Goal: Task Accomplishment & Management: Manage account settings

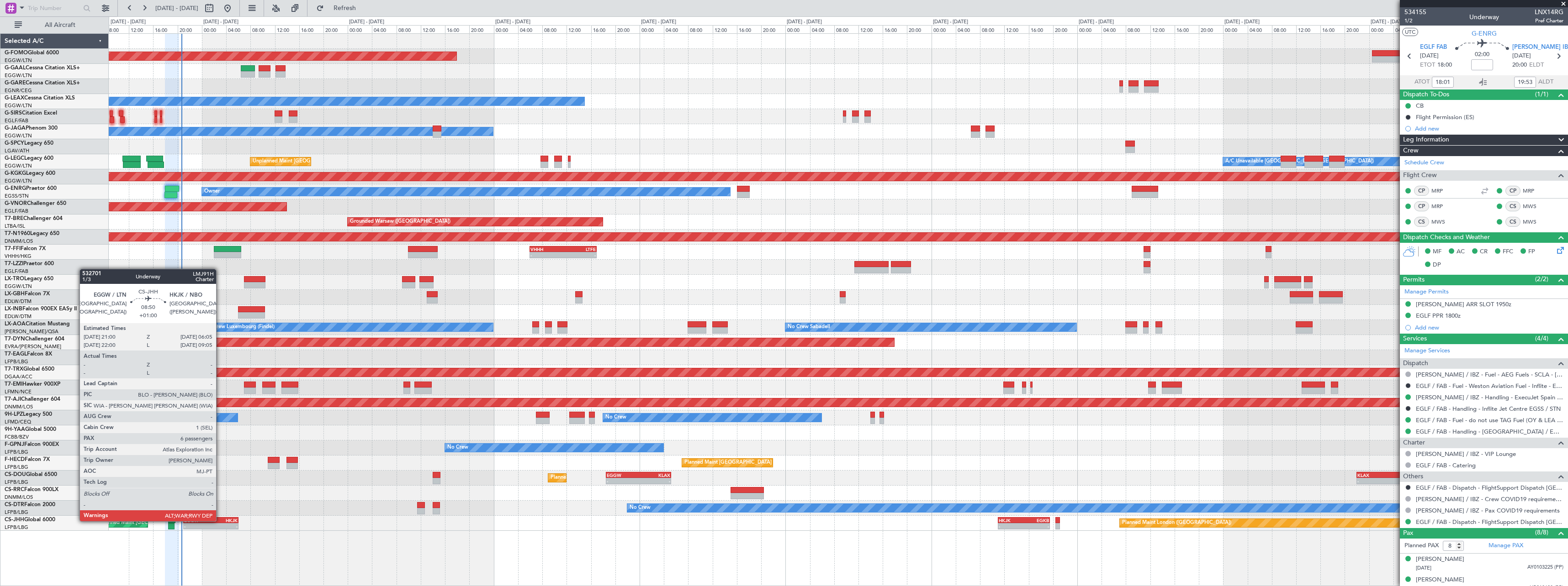
click at [216, 520] on div "HKJK" at bounding box center [224, 521] width 27 height 6
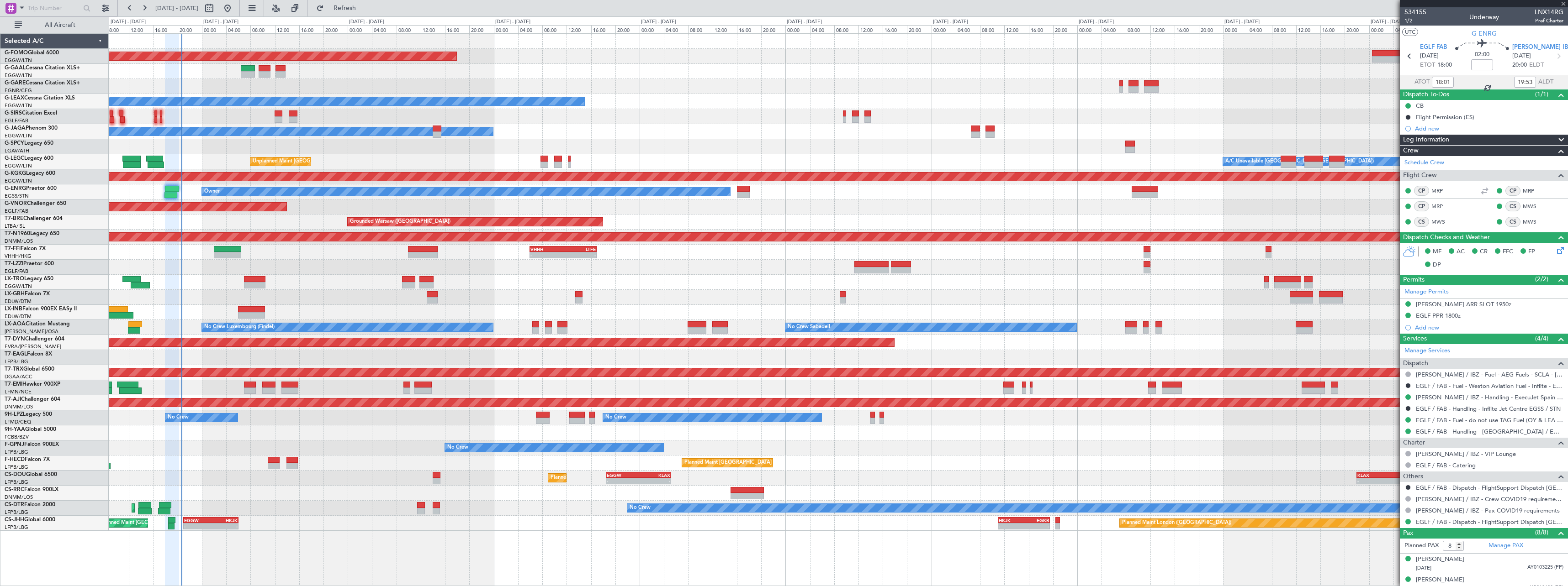
type input "+01:00"
type input "6"
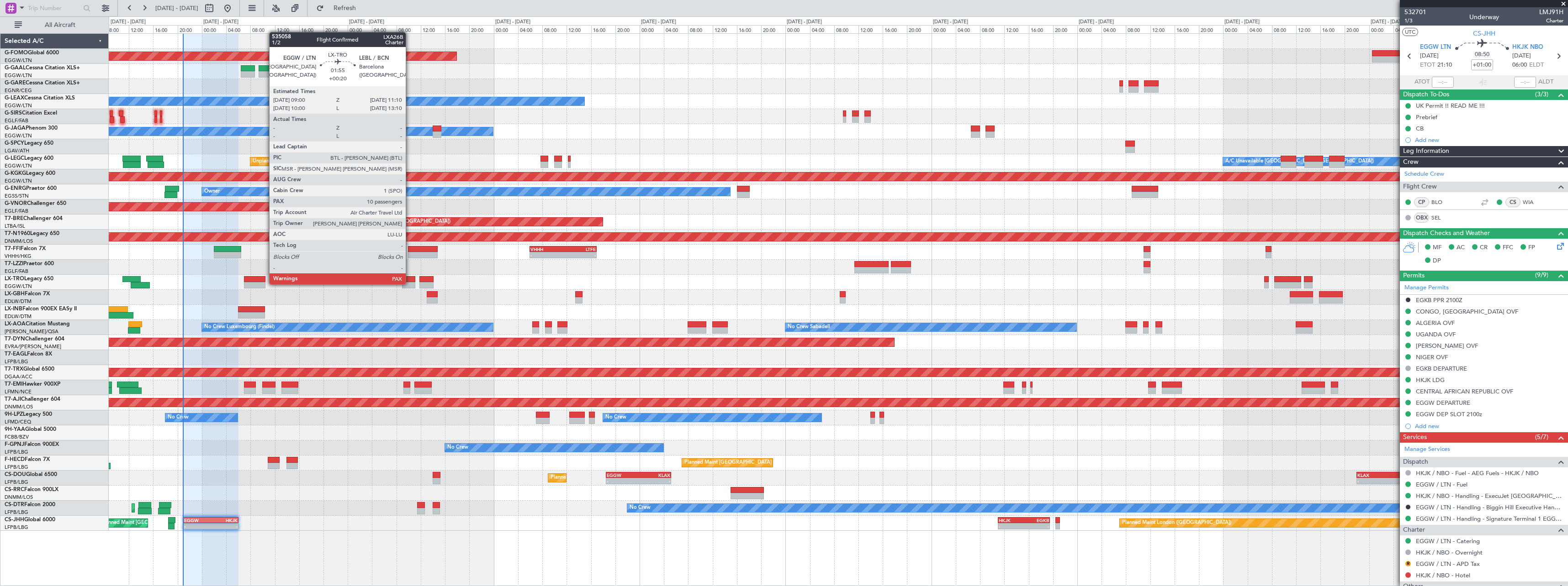
click at [410, 284] on div at bounding box center [409, 285] width 13 height 6
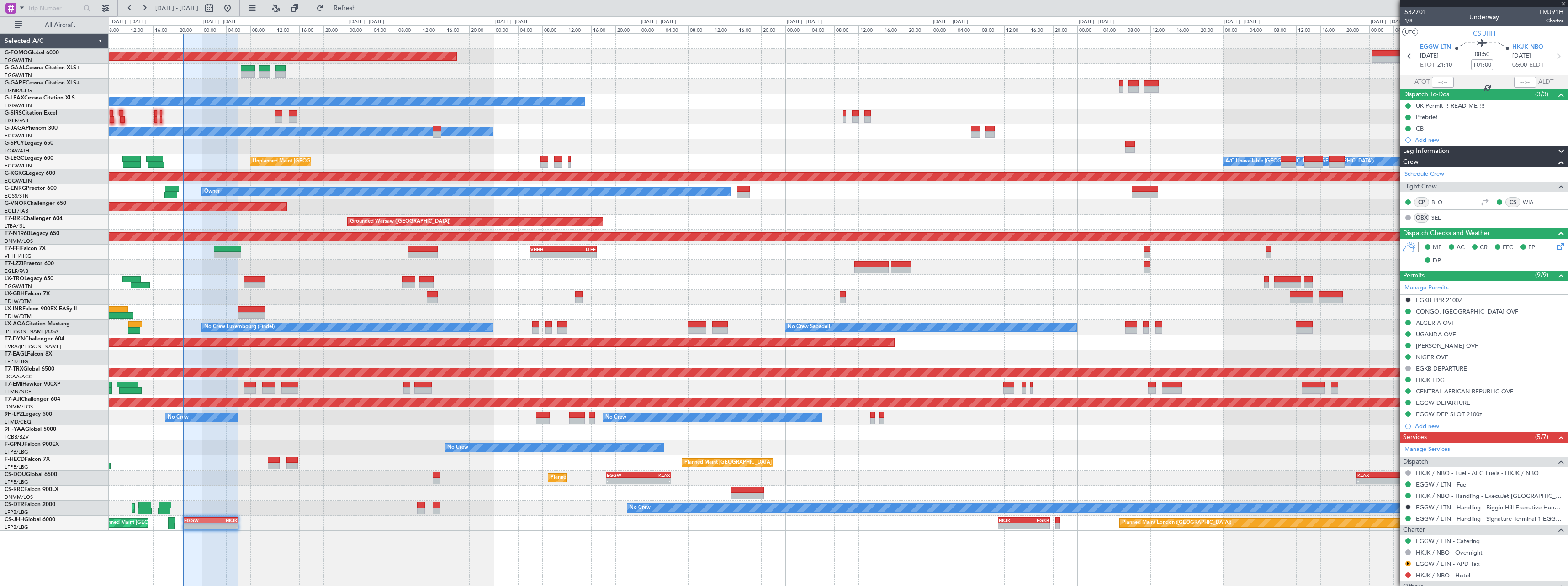
type input "+00:20"
type input "10"
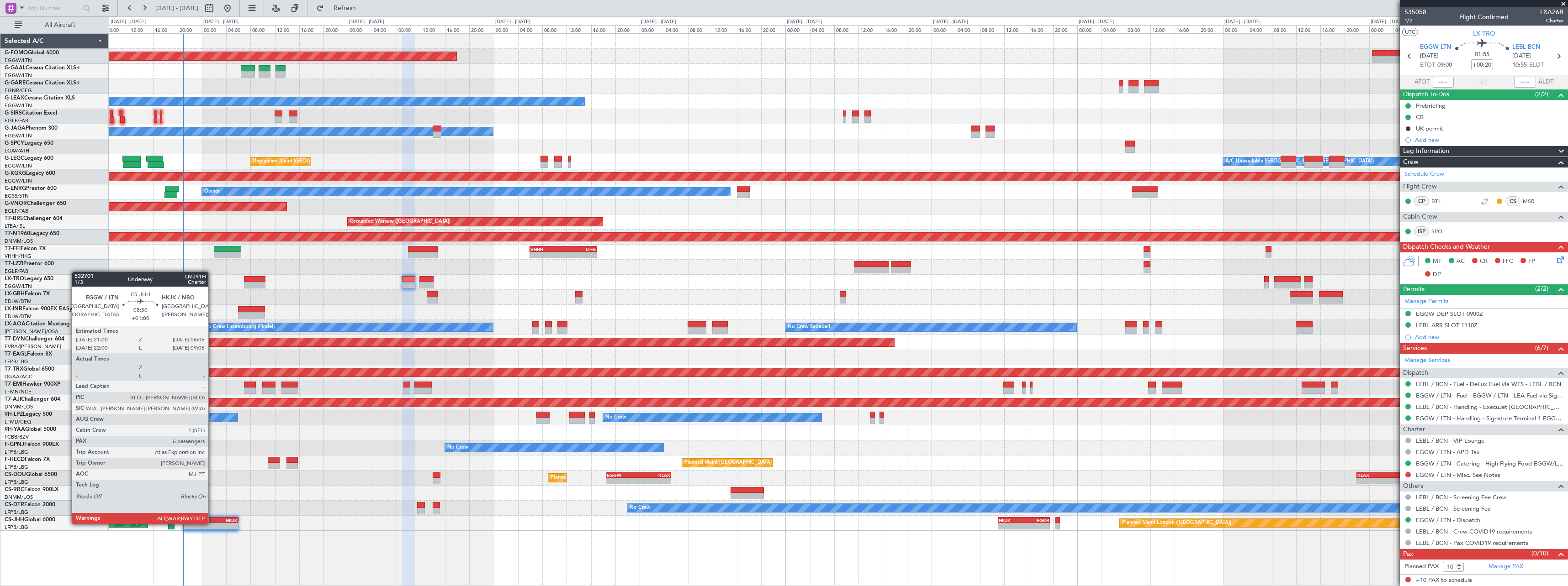
click at [212, 523] on div "- -" at bounding box center [211, 526] width 55 height 6
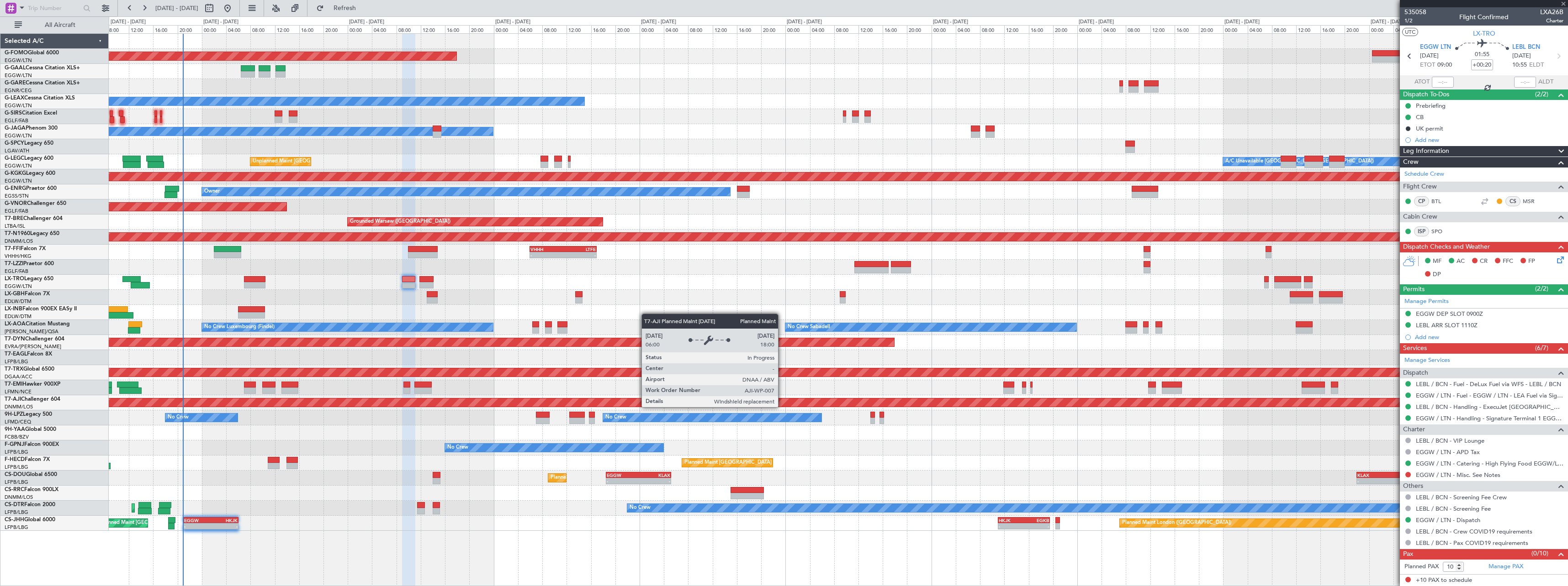
type input "+01:00"
type input "6"
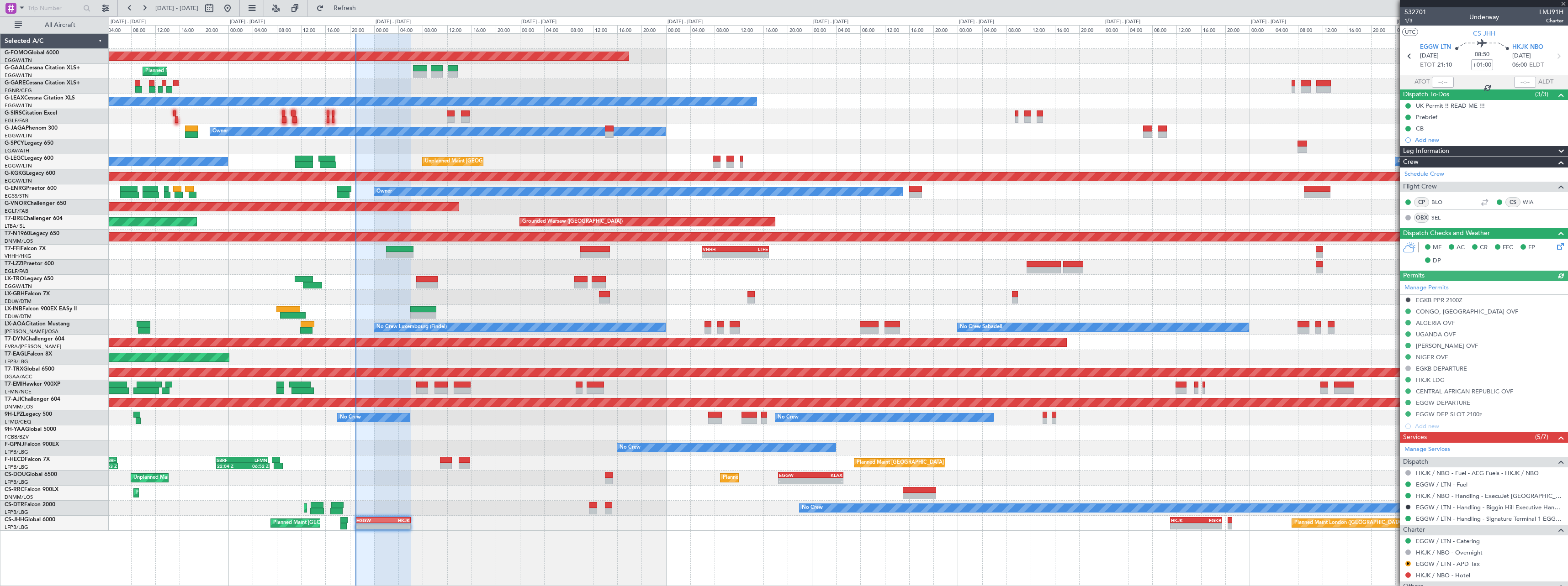
click at [333, 301] on div "Planned Maint Nice ([GEOGRAPHIC_DATA])" at bounding box center [838, 297] width 1459 height 15
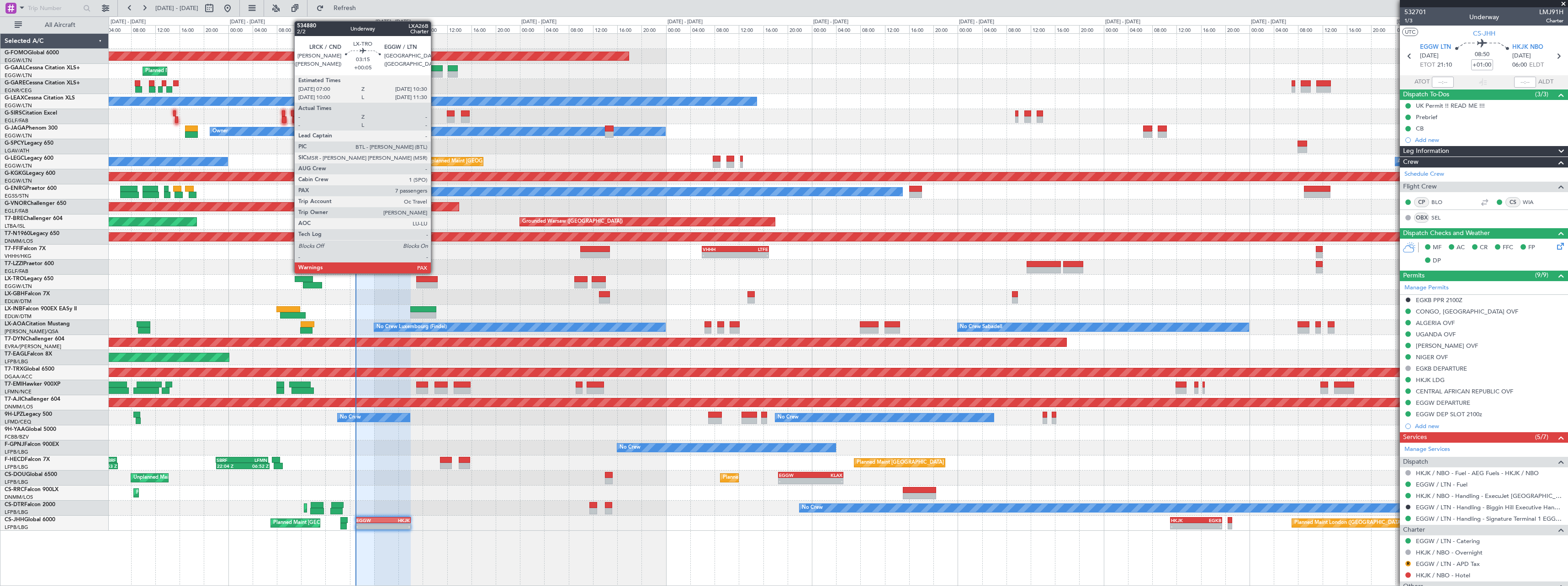
click at [435, 282] on div at bounding box center [427, 279] width 22 height 6
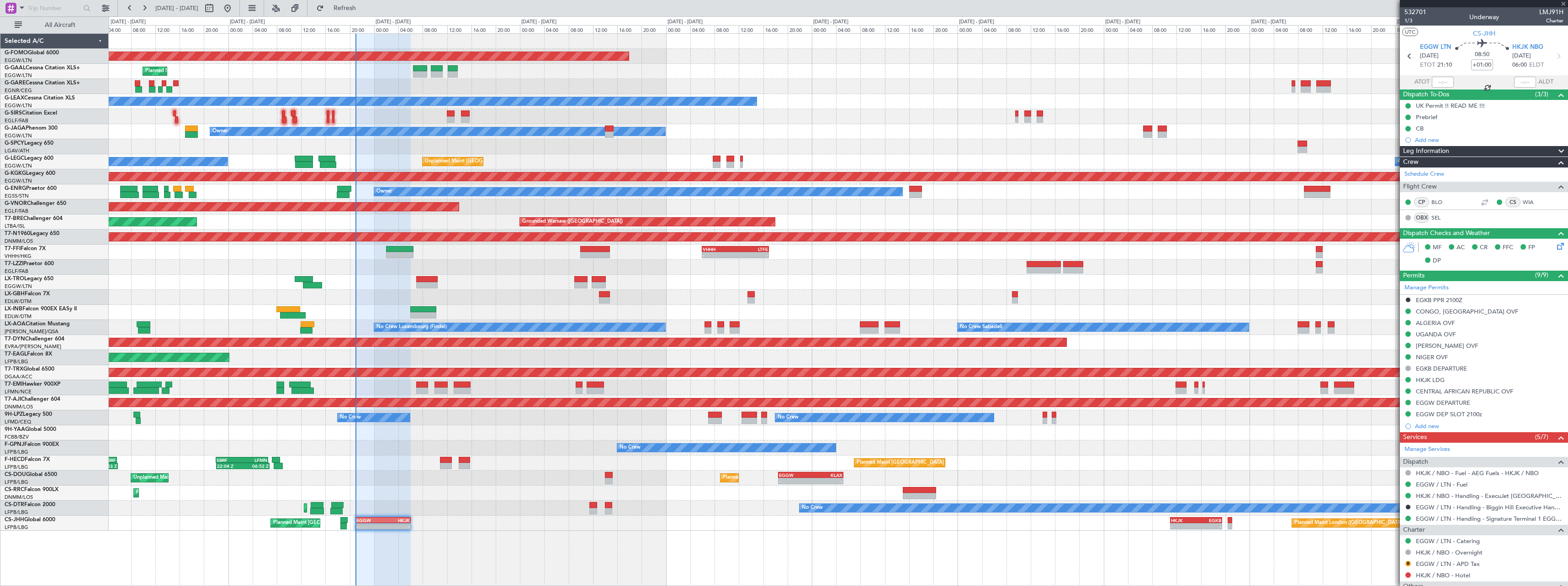
type input "+00:05"
type input "7"
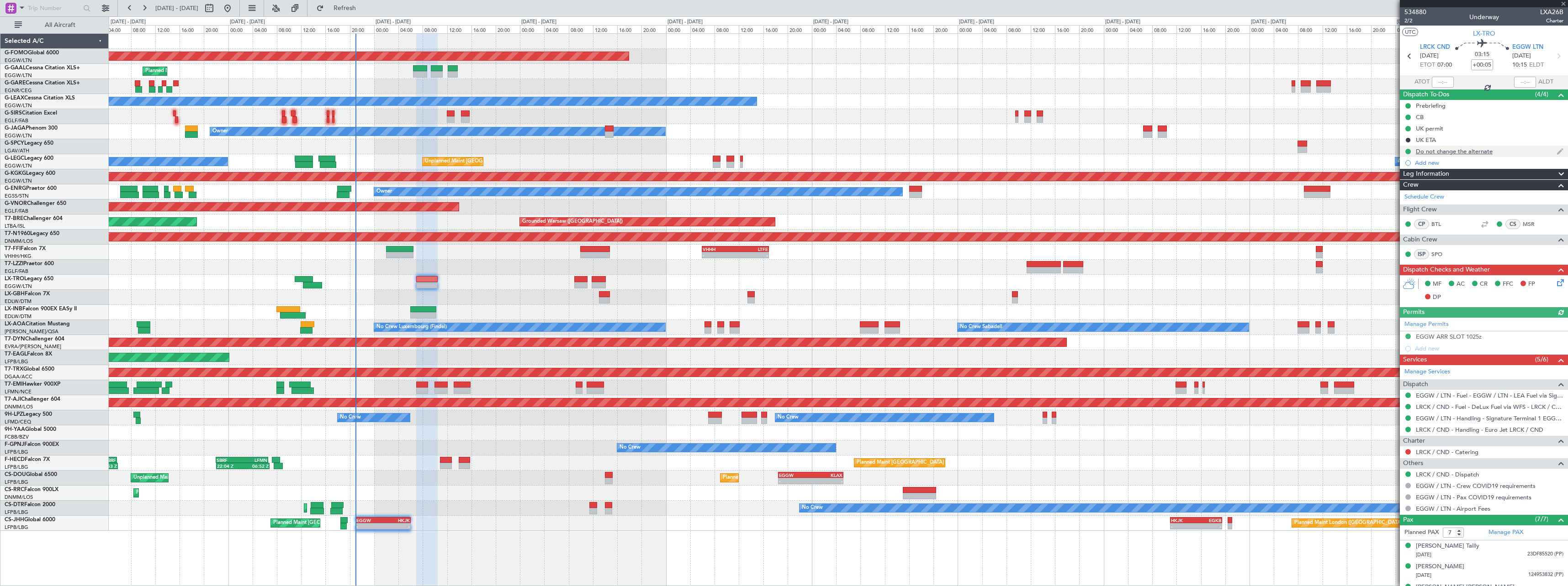
click at [1465, 153] on div "Do not change the alternate" at bounding box center [1454, 151] width 77 height 8
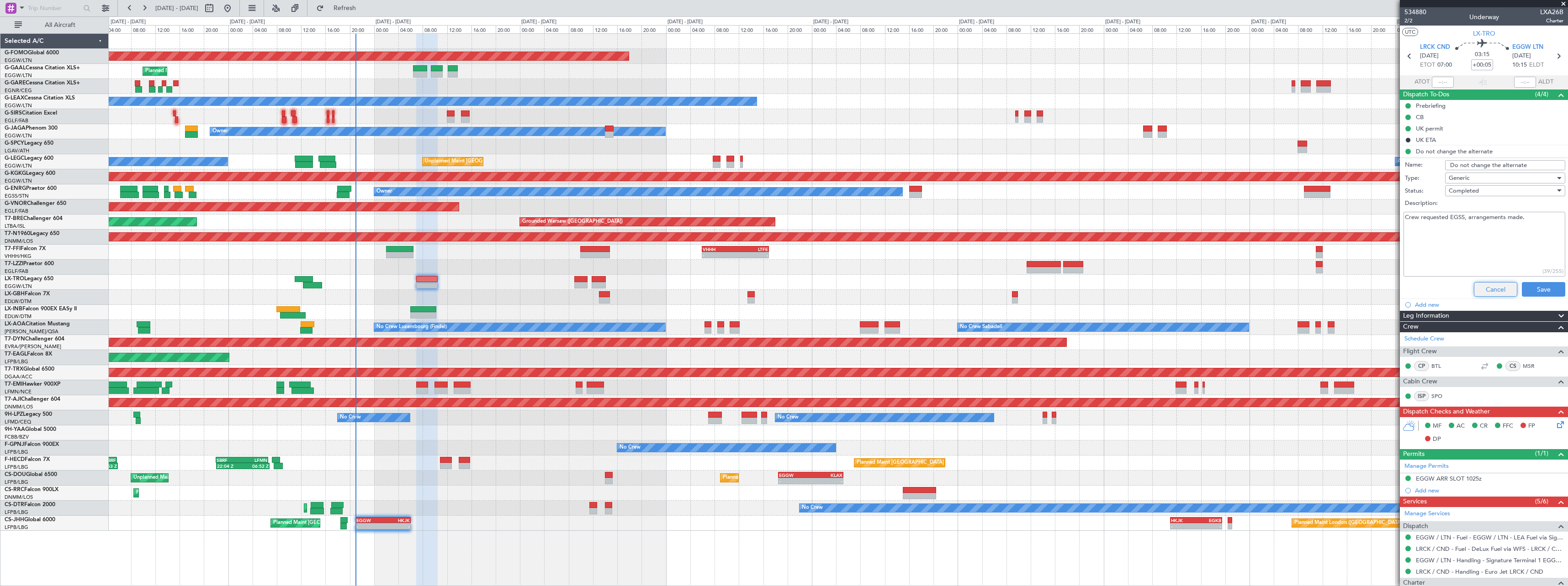
click at [1496, 290] on button "Cancel" at bounding box center [1496, 289] width 44 height 14
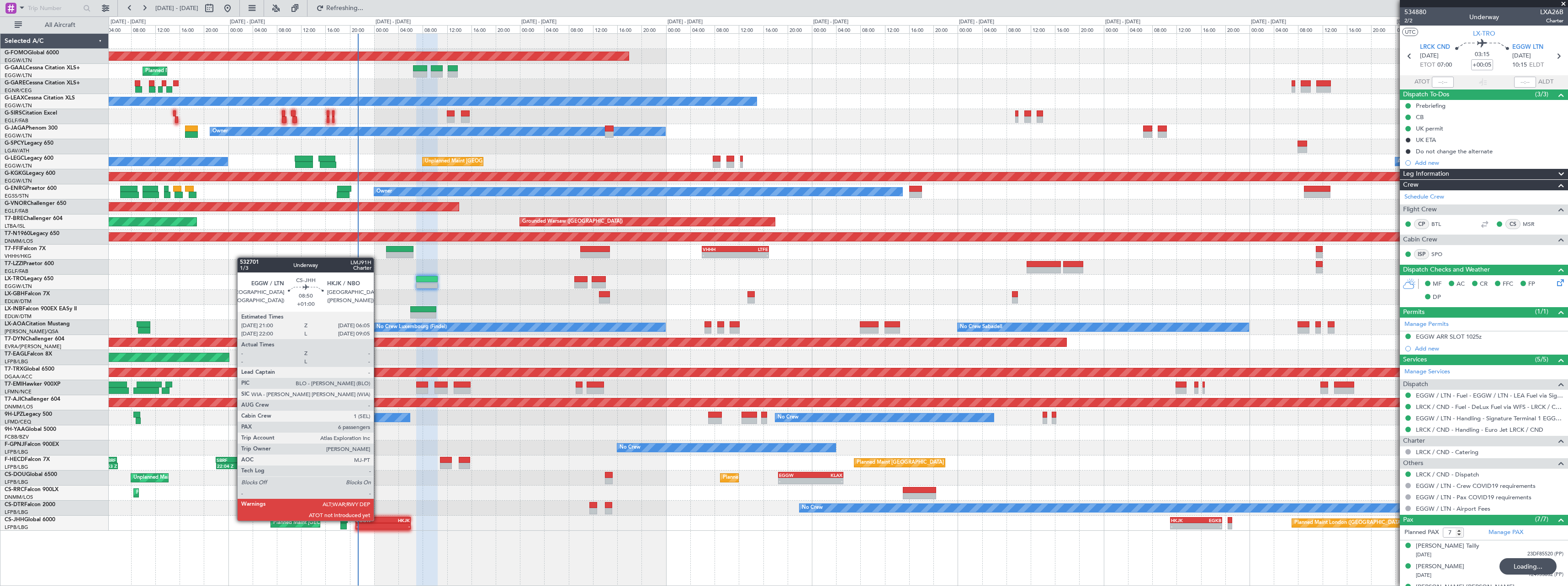
click at [379, 525] on div "-" at bounding box center [370, 527] width 27 height 6
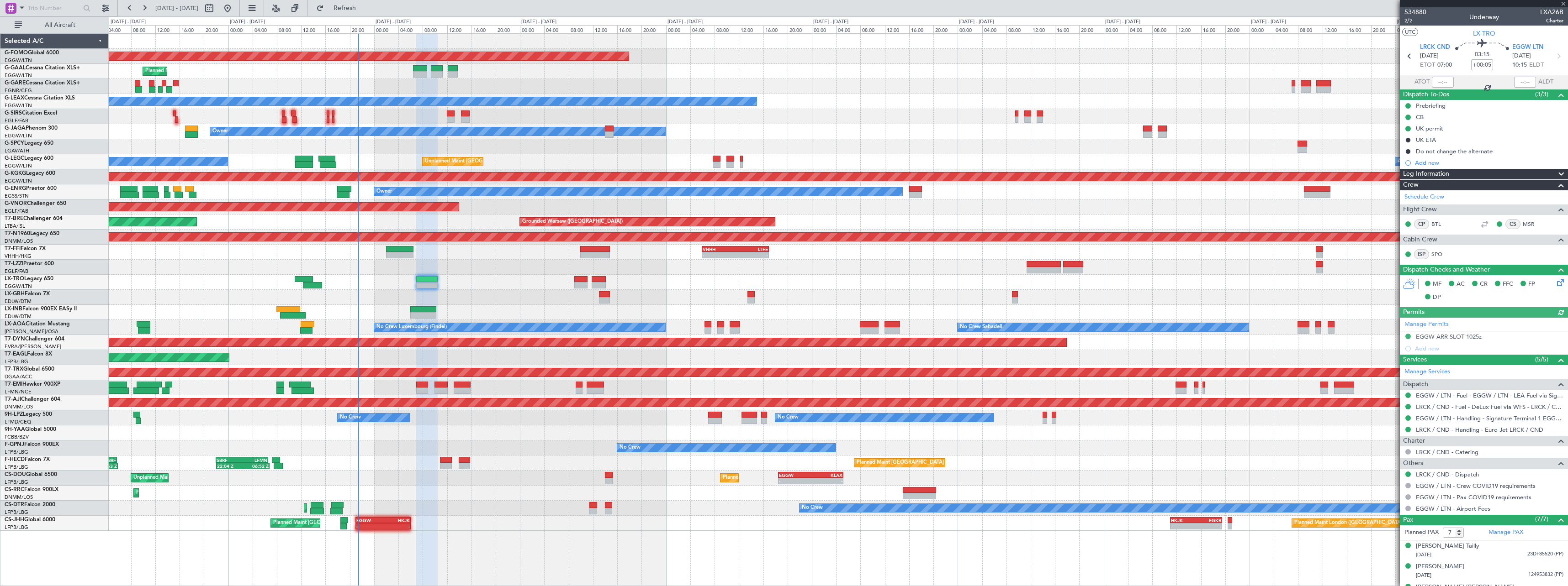
type input "+01:00"
type input "6"
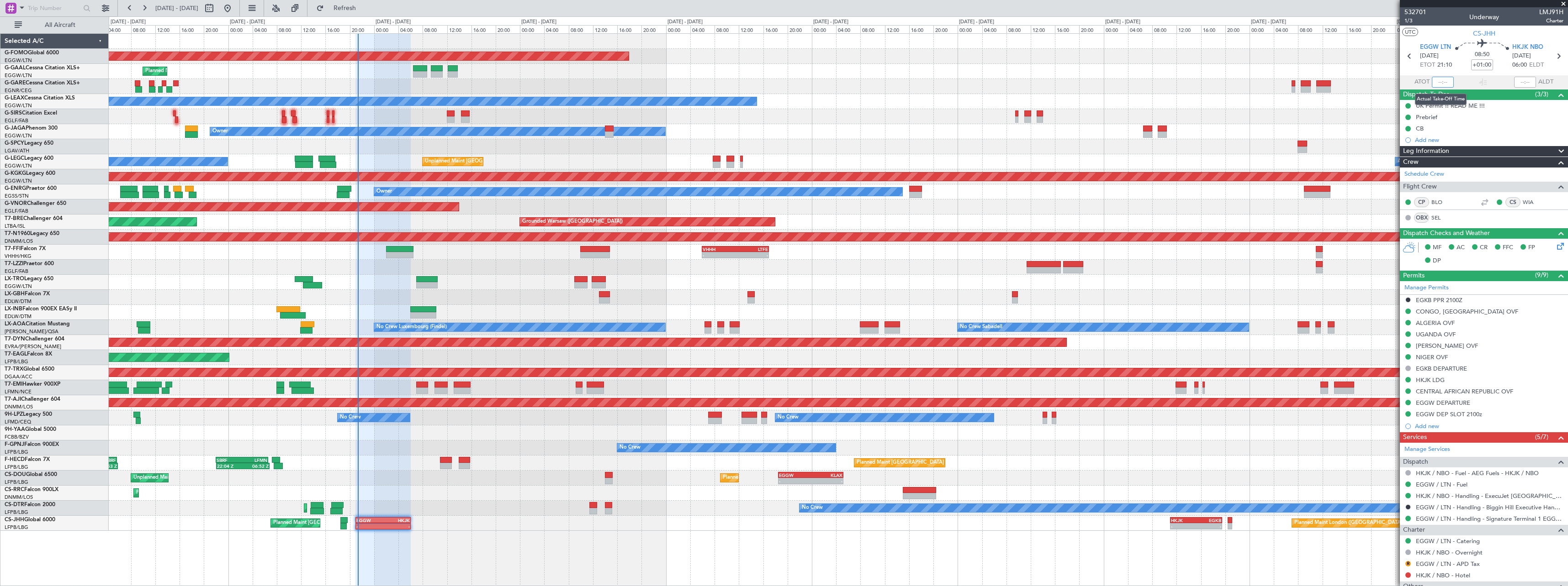
click at [1445, 82] on input "text" at bounding box center [1443, 82] width 22 height 11
type input "21:18"
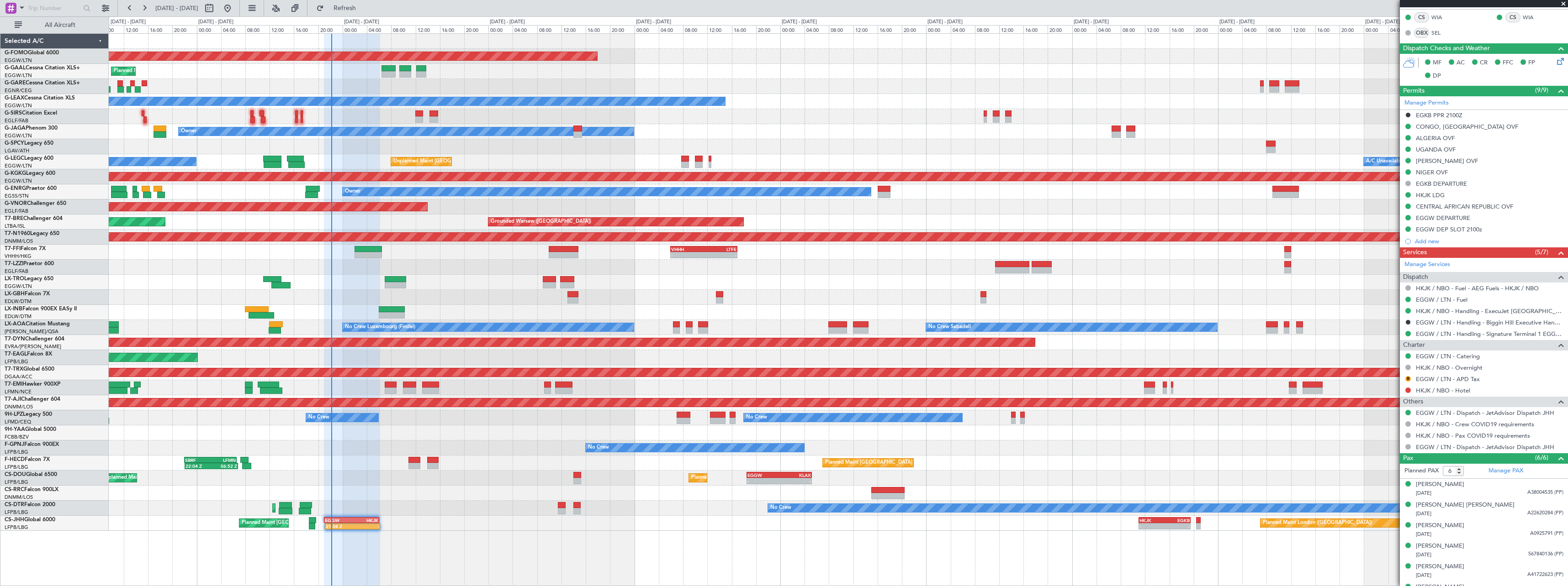
click at [539, 496] on div "Planned Maint Lagos ([PERSON_NAME])" at bounding box center [838, 493] width 1459 height 15
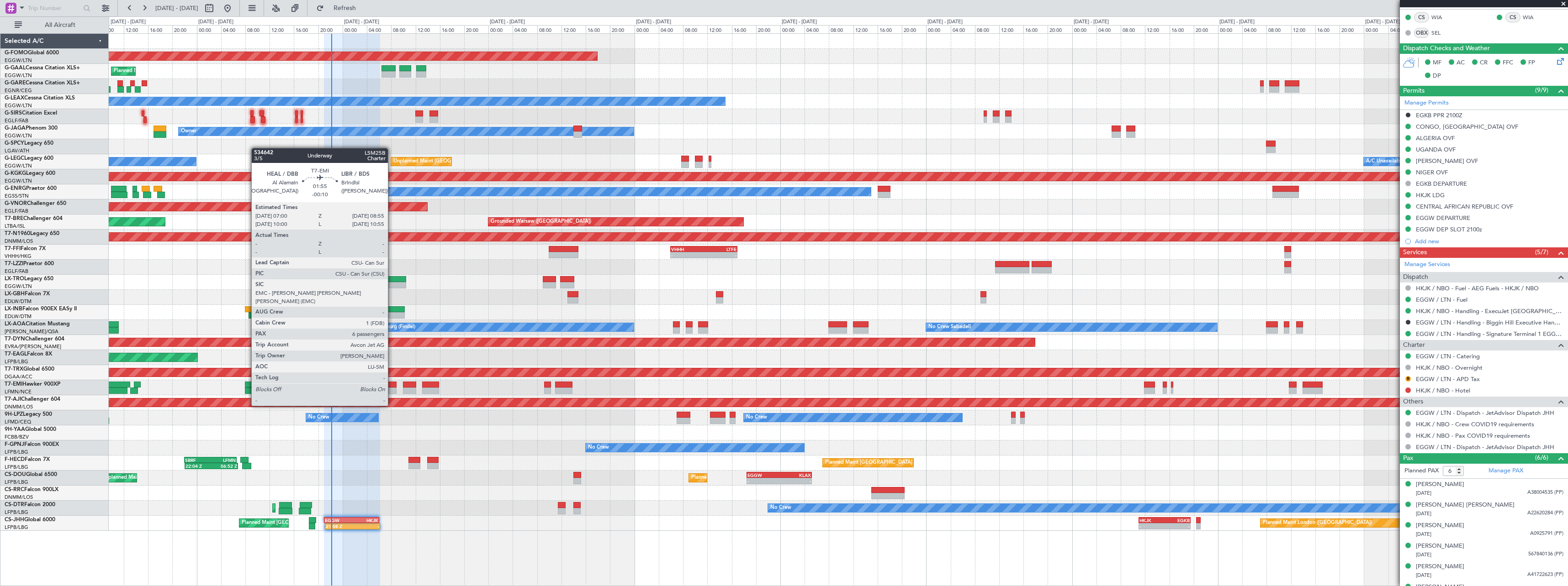
click at [392, 388] on div at bounding box center [391, 390] width 12 height 6
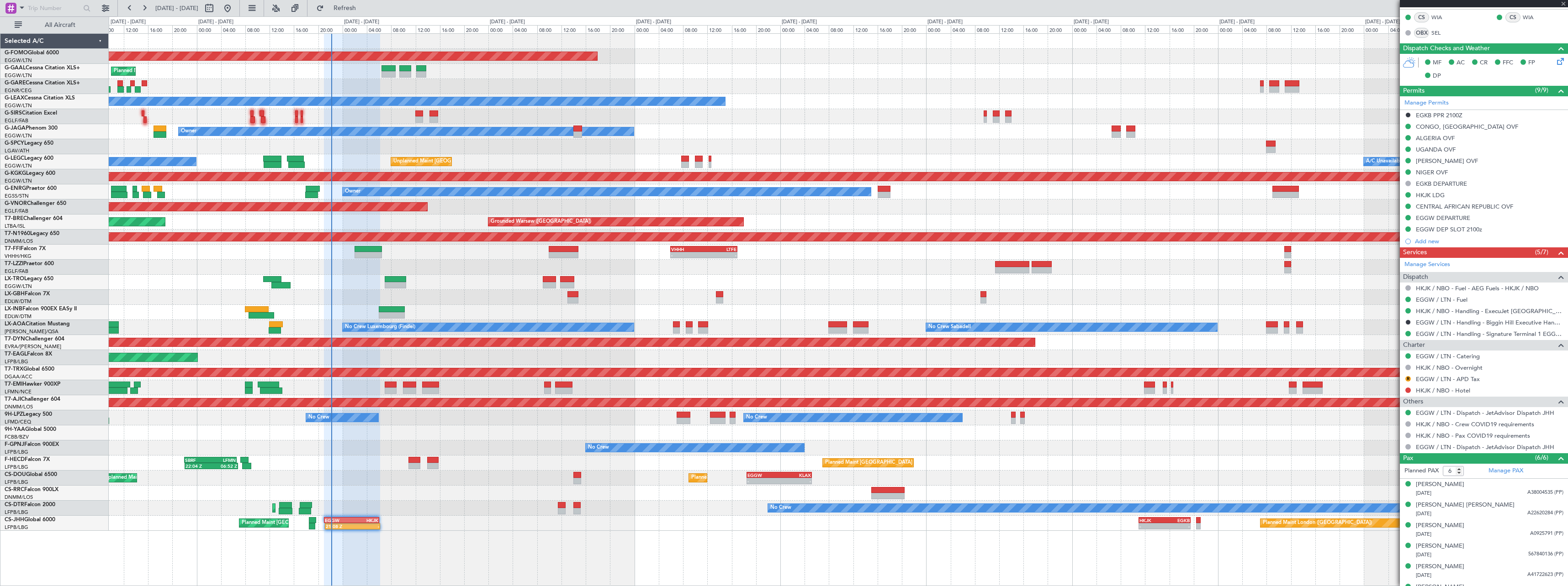
type input "-00:10"
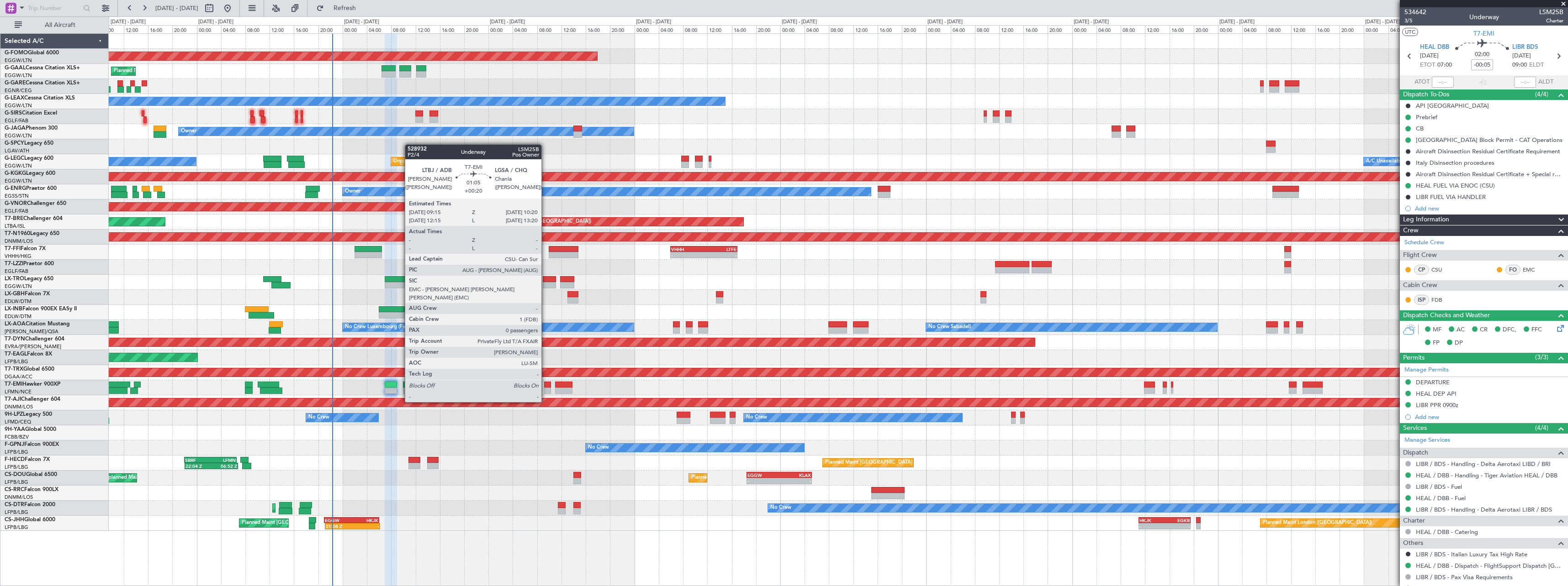
click at [546, 385] on div at bounding box center [548, 385] width 7 height 6
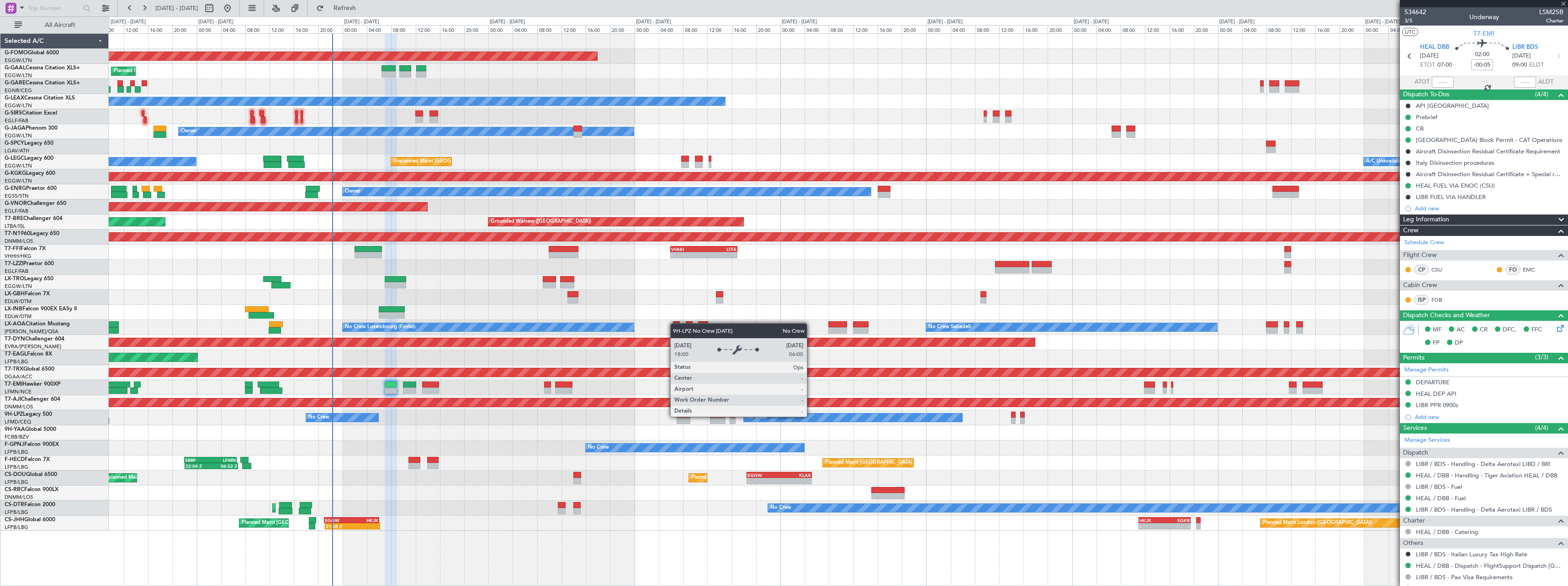
type input "+00:20"
type input "0"
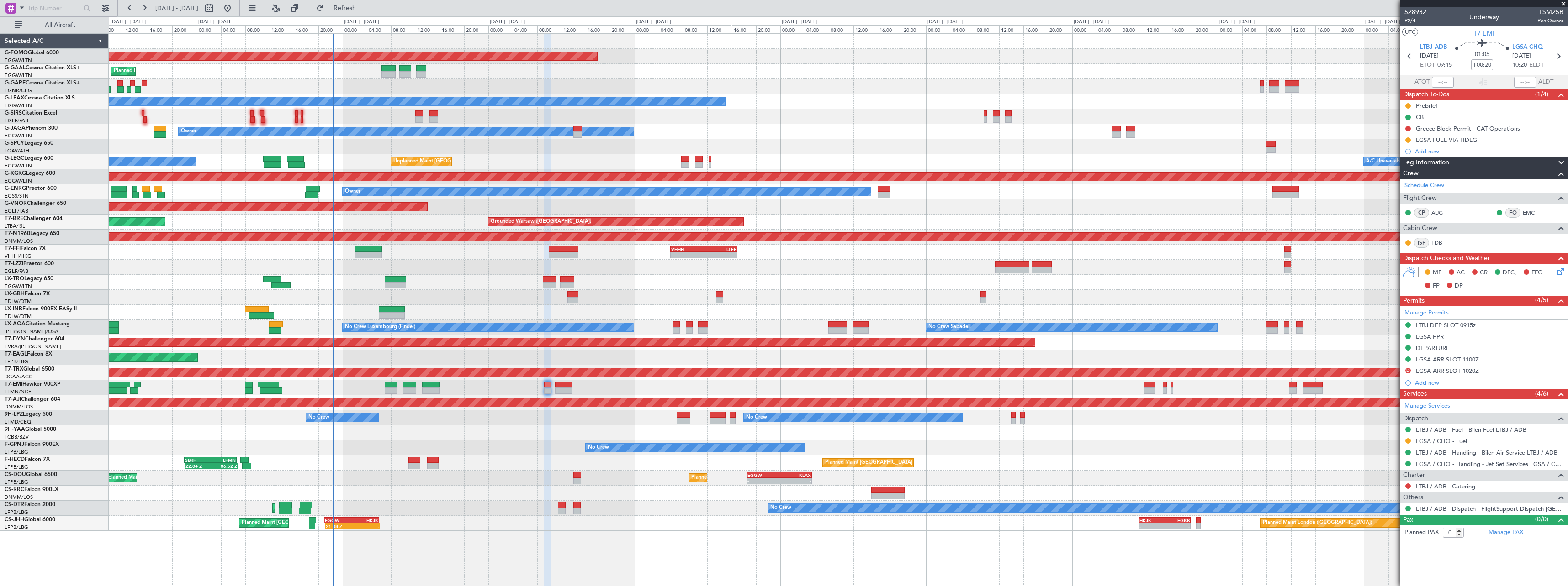
click at [43, 294] on link "LX-GBH Falcon 7X" at bounding box center [27, 294] width 45 height 6
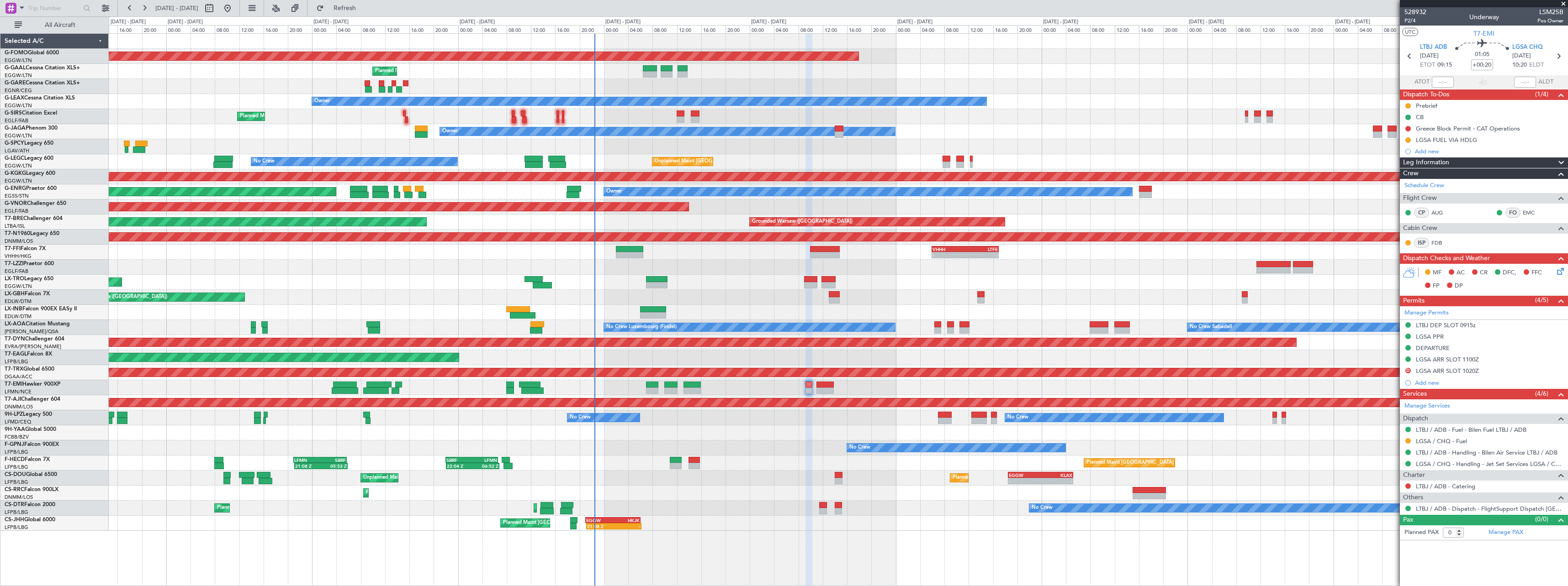
click at [406, 490] on div "Planned Maint Lagos ([PERSON_NAME]) OLBA 11:00 Z DNMM 17:50 Z 11:14 Z 17:59 Z" at bounding box center [838, 493] width 1459 height 15
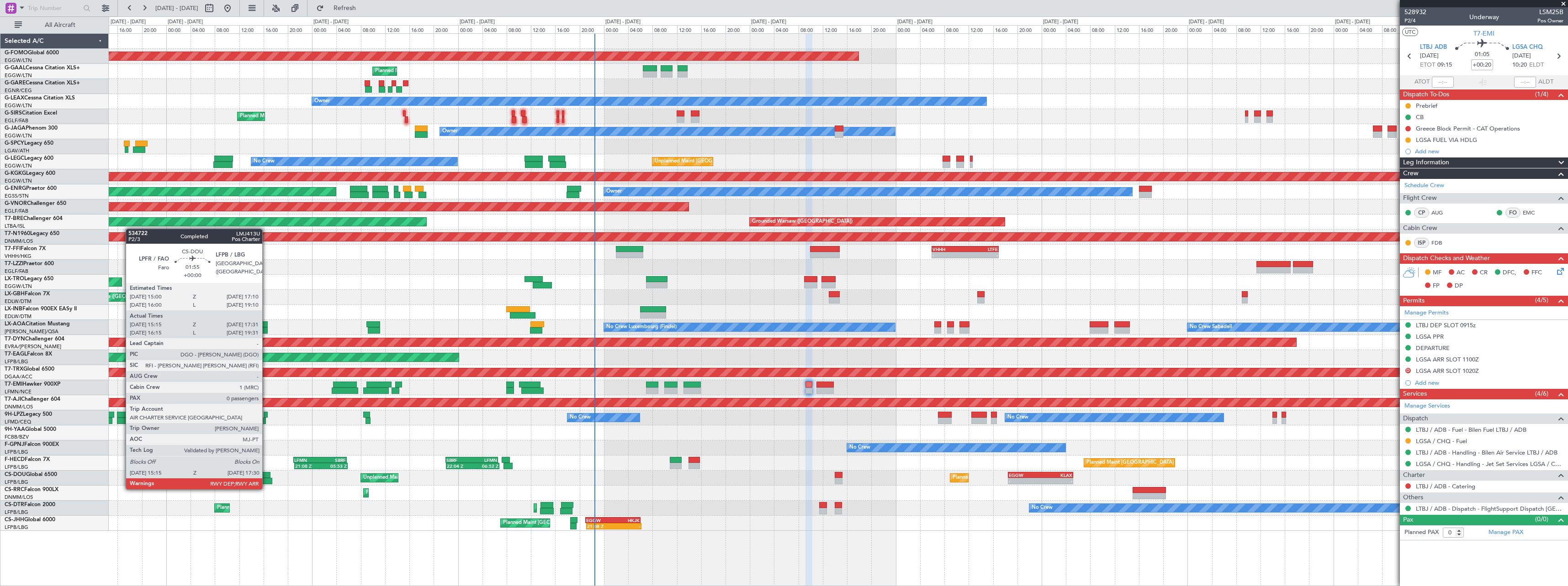
click at [266, 480] on div at bounding box center [265, 481] width 14 height 6
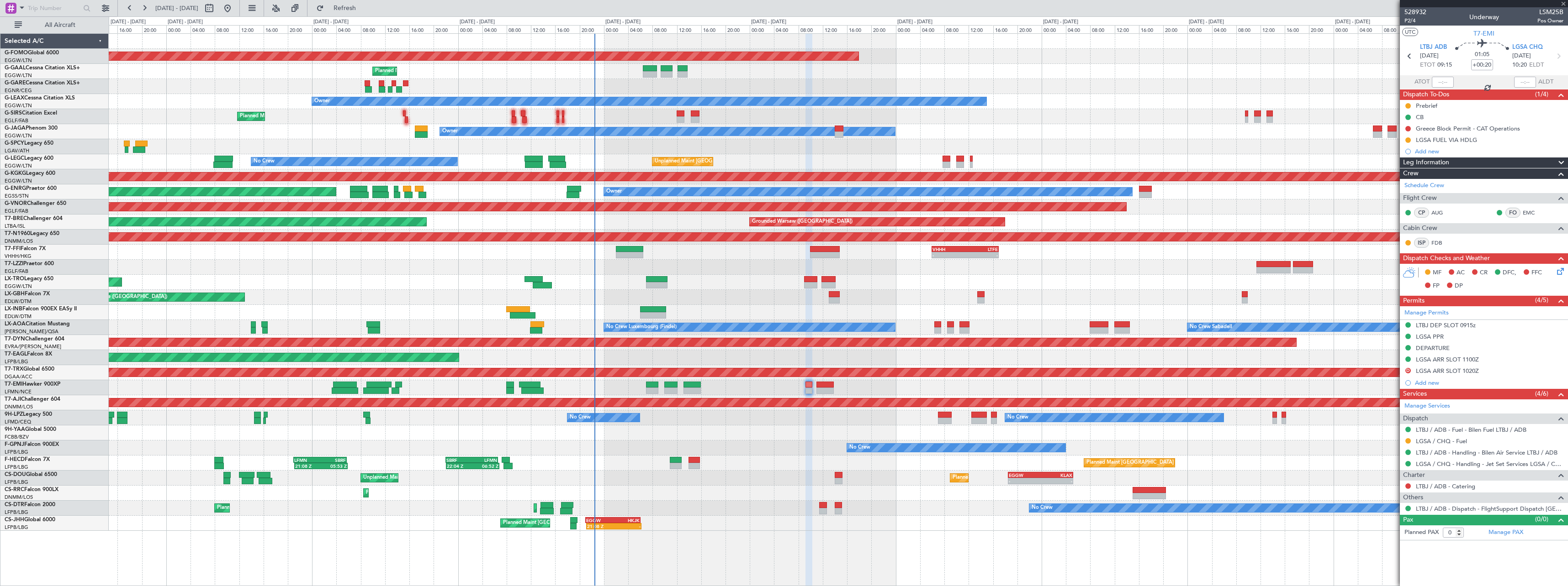
type input "15:25"
type input "17:26"
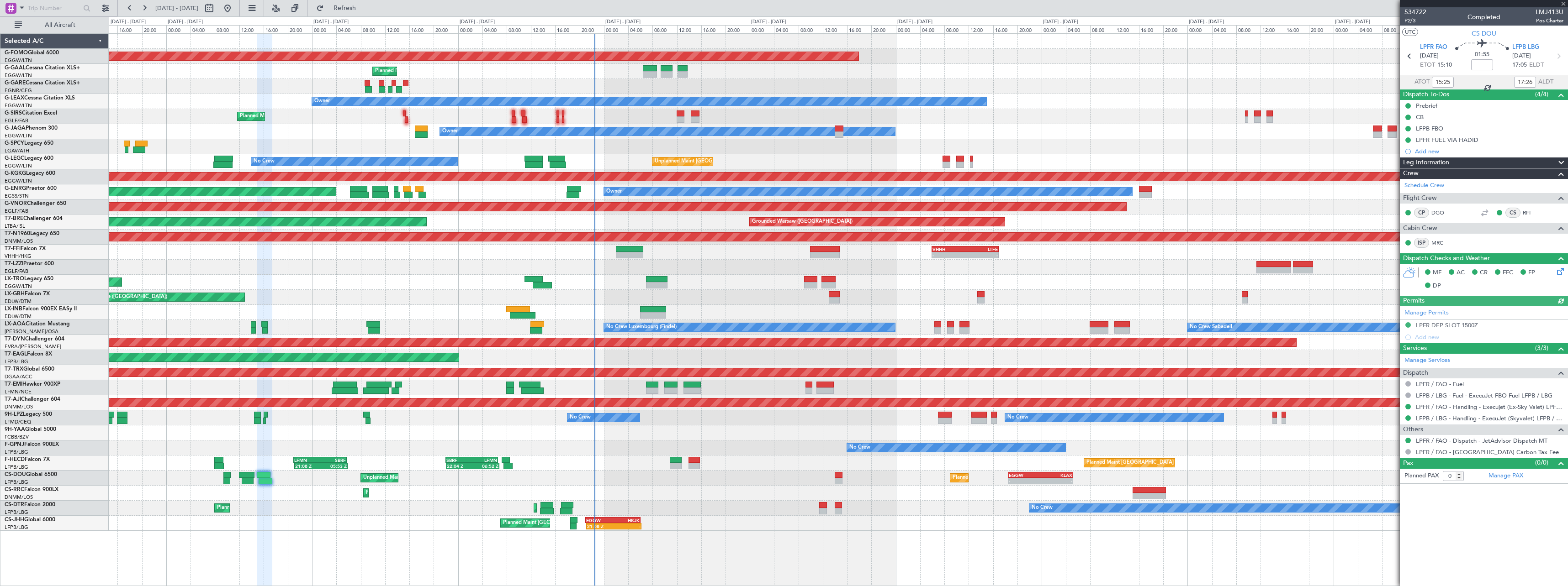
click at [1559, 160] on span at bounding box center [1561, 163] width 11 height 11
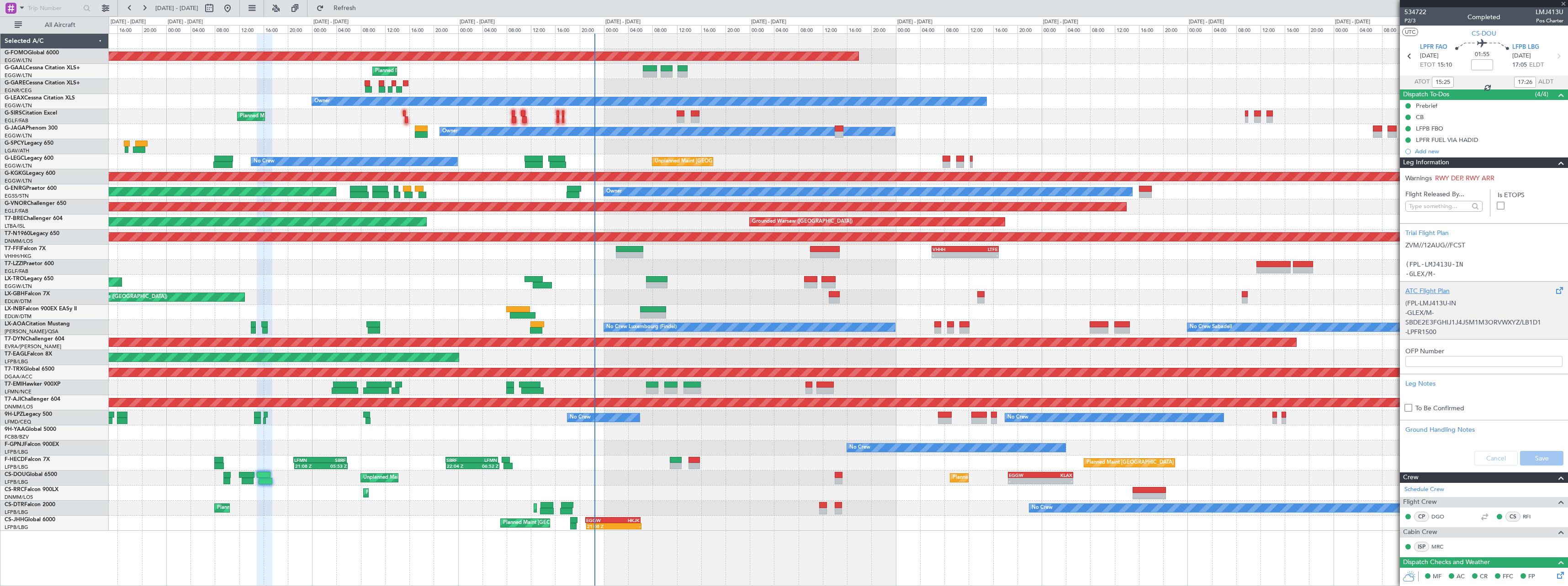
click at [1436, 299] on p "(FPL-LMJ413U-IN" at bounding box center [1483, 303] width 157 height 9
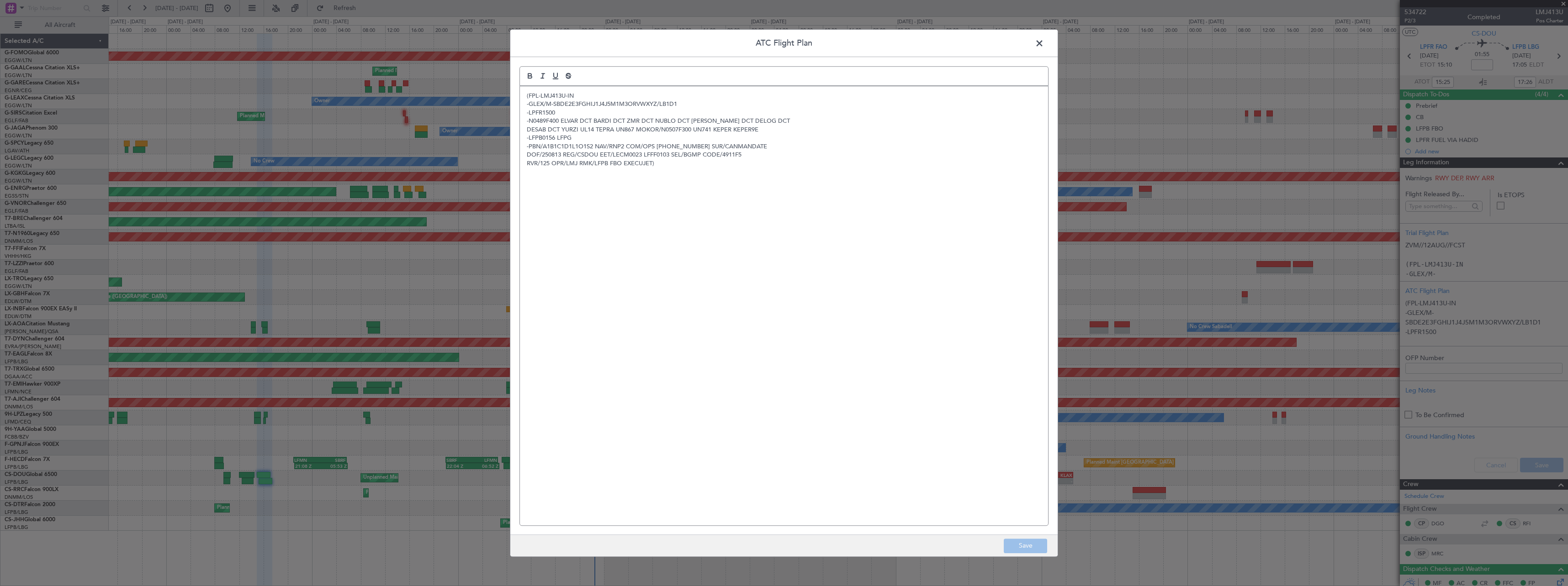
click at [698, 200] on div "(FPL-LMJ413U-IN -GLEX/M-SBDE2E3FGHIJ1J4J5M1M3ORVWXYZ/LB1D1 -LPFR1500 -N0489F400…" at bounding box center [784, 305] width 528 height 439
click at [1044, 43] on span at bounding box center [1044, 45] width 0 height 18
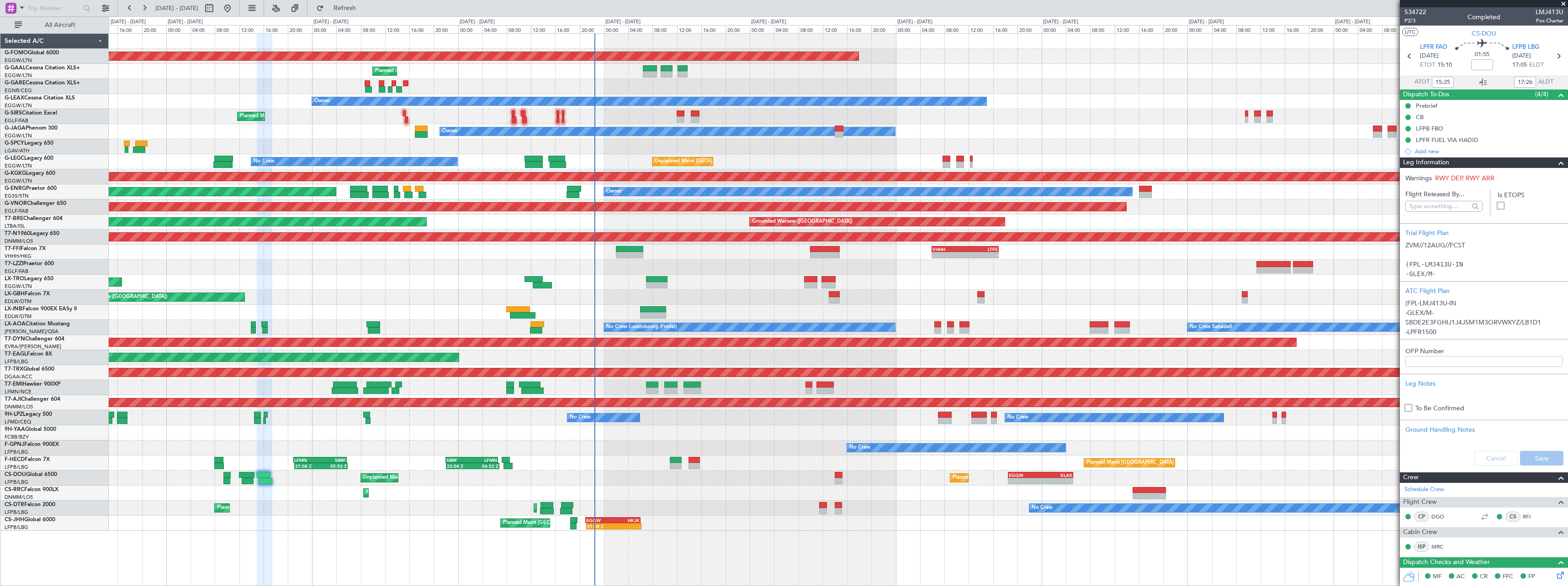
click at [1559, 164] on span at bounding box center [1561, 163] width 11 height 11
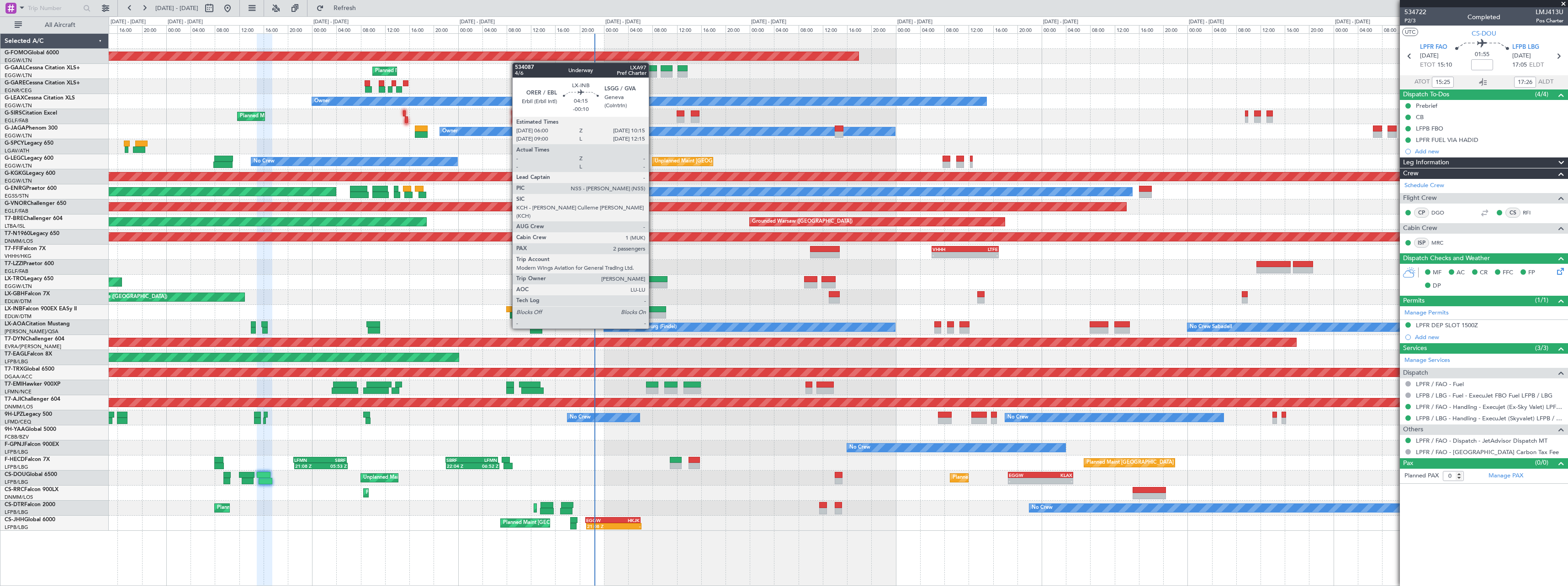
click at [653, 312] on div at bounding box center [653, 309] width 26 height 6
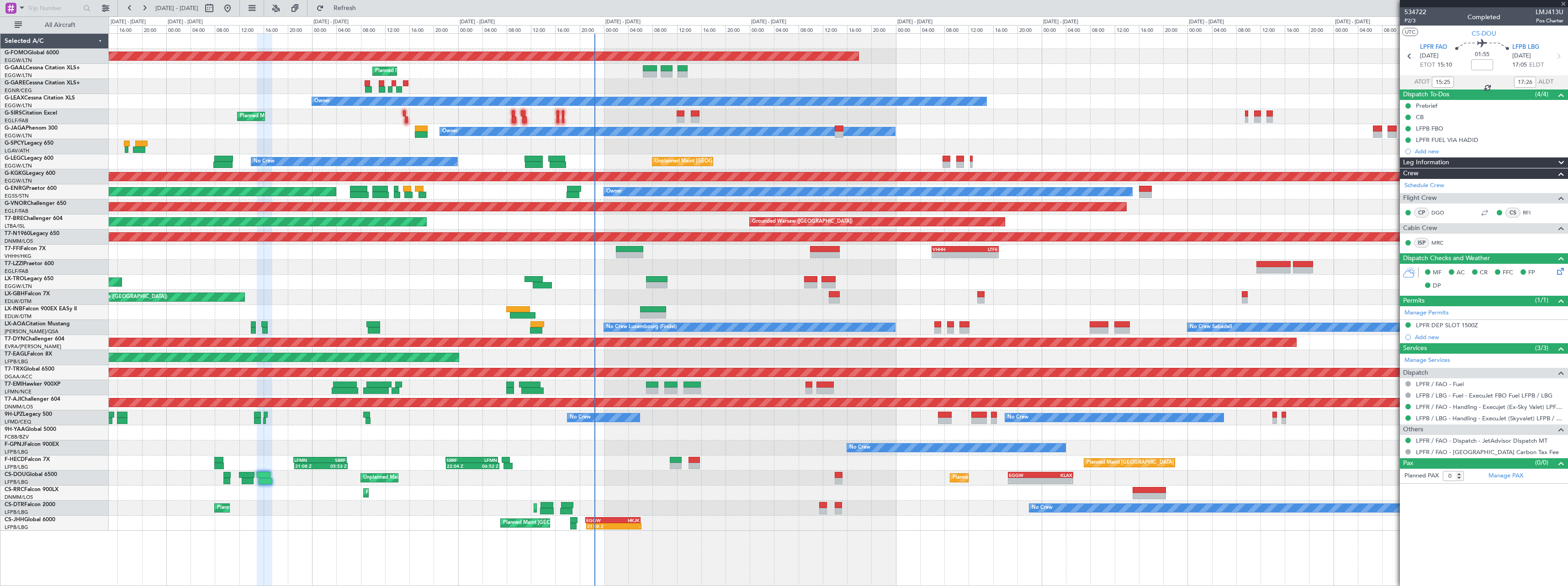
type input "-00:10"
type input "2"
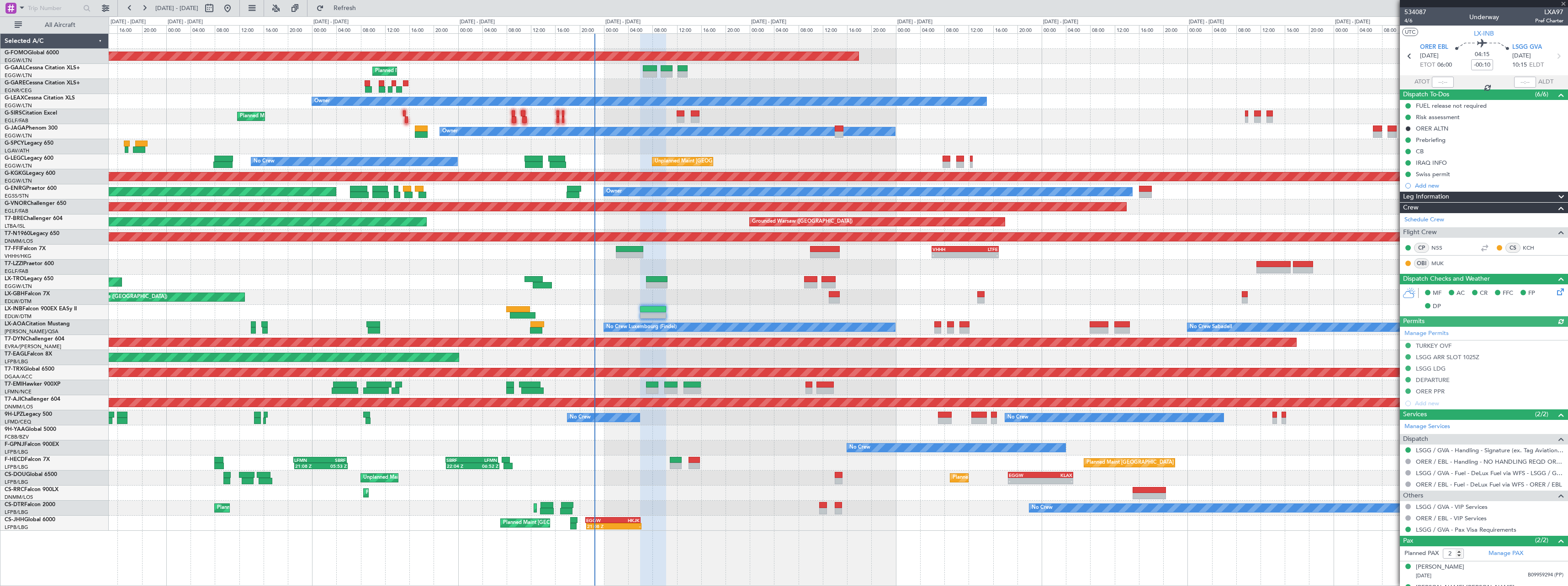
click at [1556, 196] on span at bounding box center [1561, 197] width 11 height 11
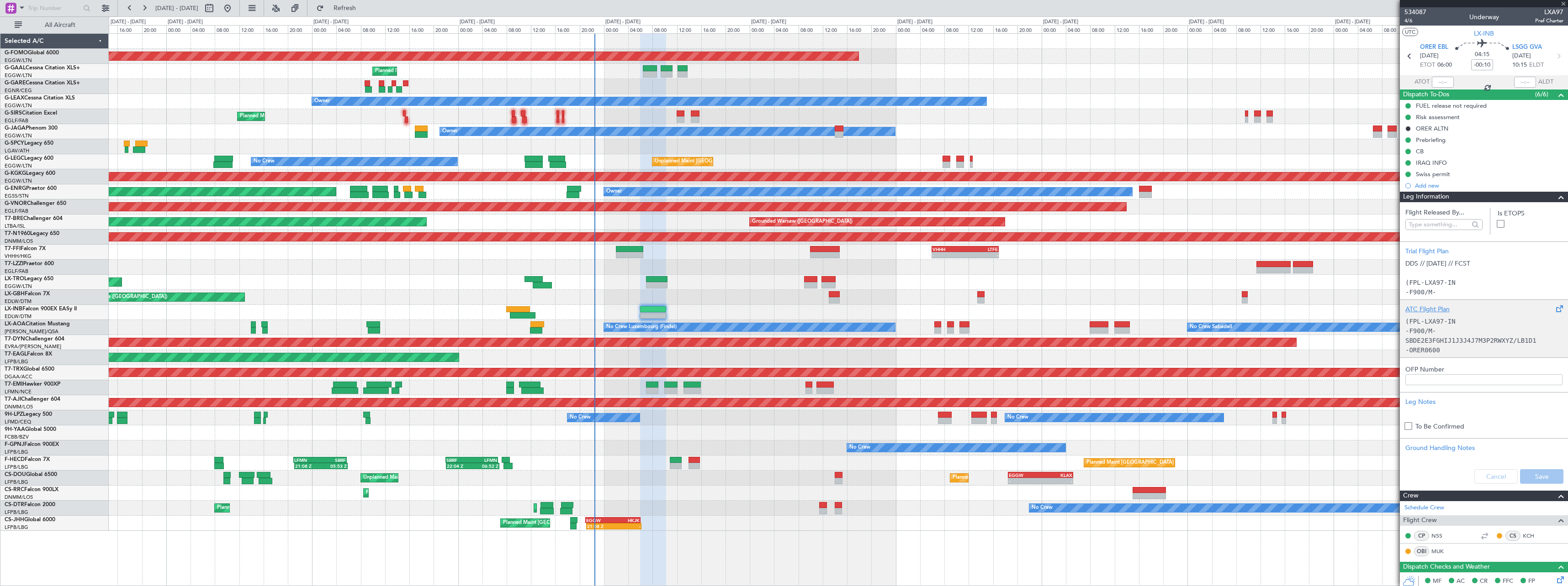
click at [1420, 307] on div "ATC Flight Plan" at bounding box center [1483, 309] width 157 height 9
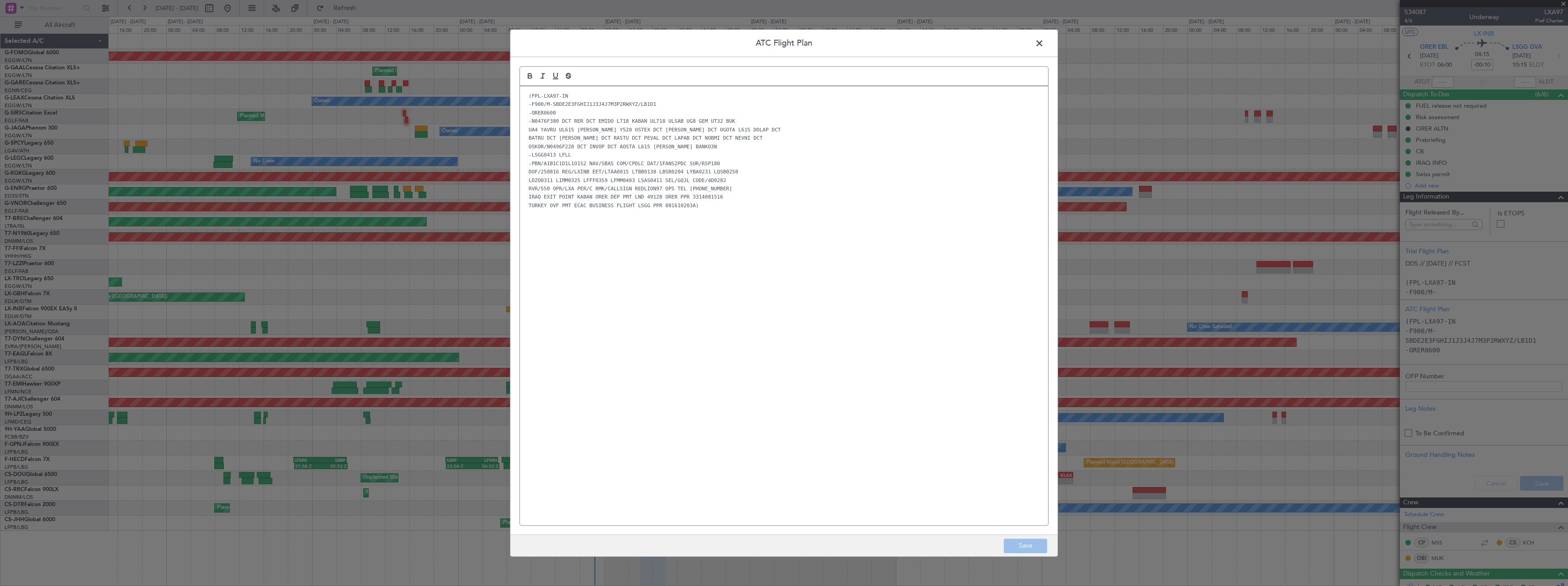
drag, startPoint x: 1042, startPoint y: 42, endPoint x: 1262, endPoint y: 125, distance: 235.1
click at [1044, 42] on span at bounding box center [1044, 45] width 0 height 18
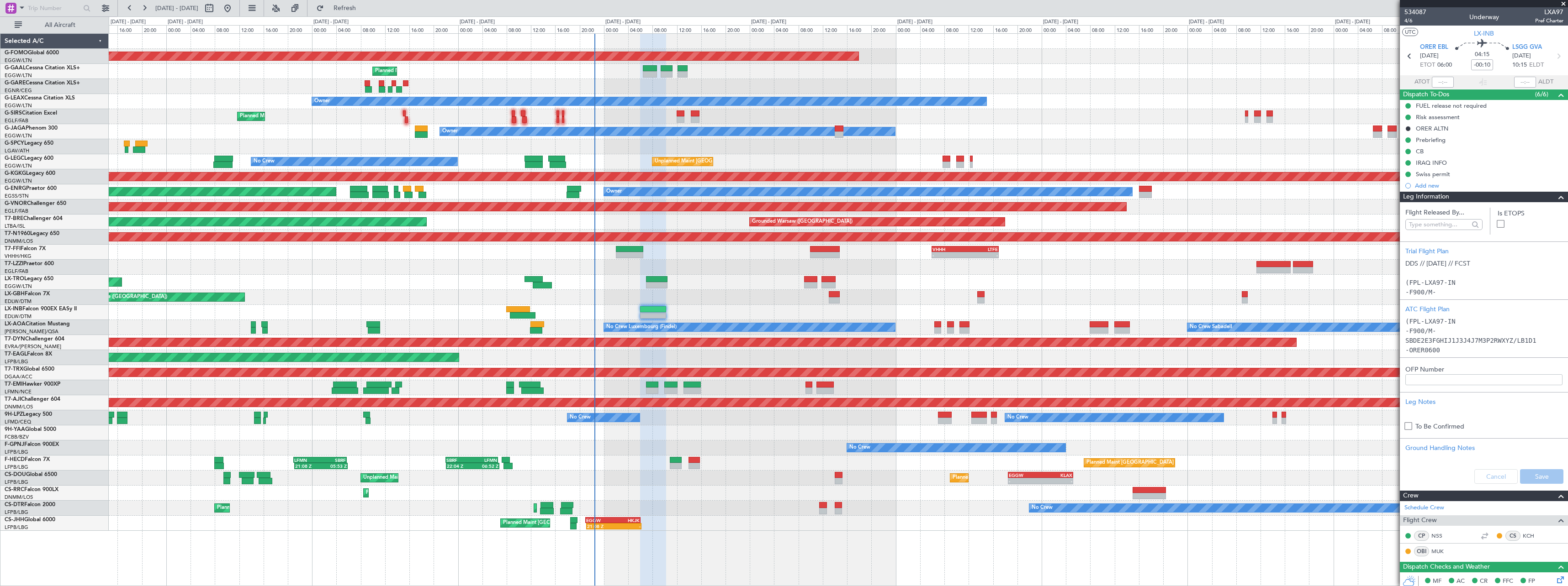
click at [1556, 197] on span at bounding box center [1561, 197] width 11 height 11
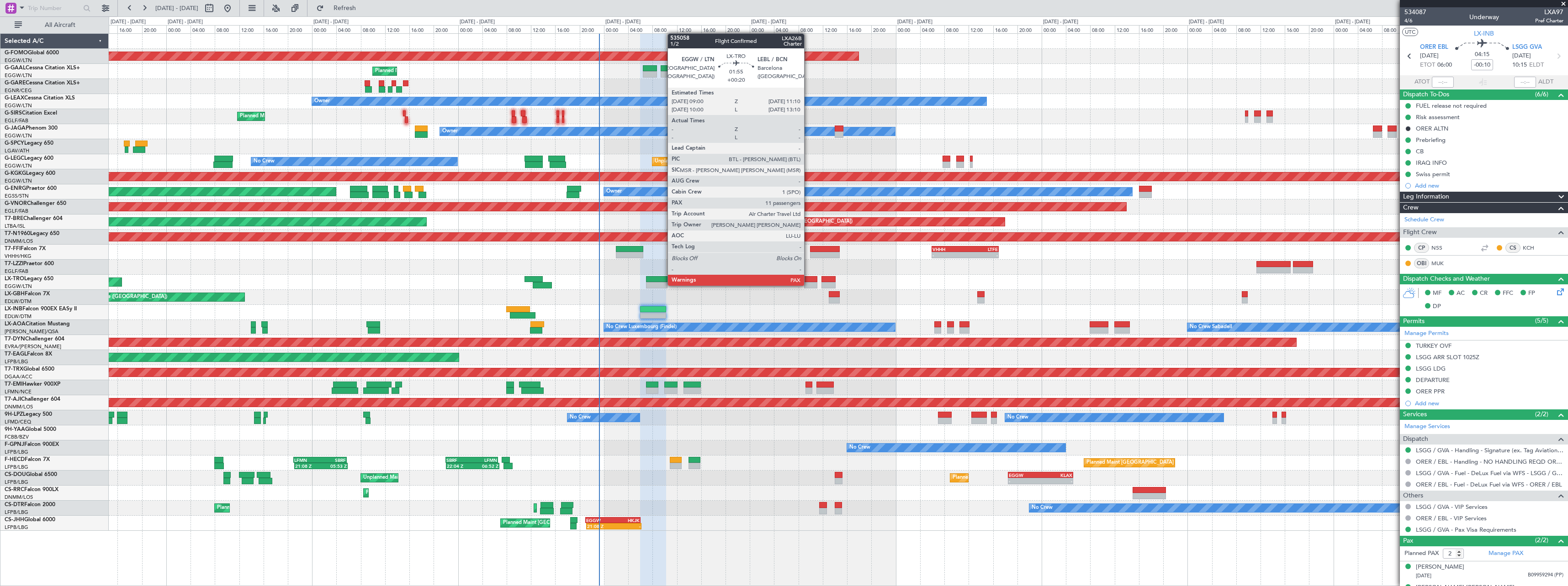
click at [808, 285] on div at bounding box center [810, 285] width 13 height 6
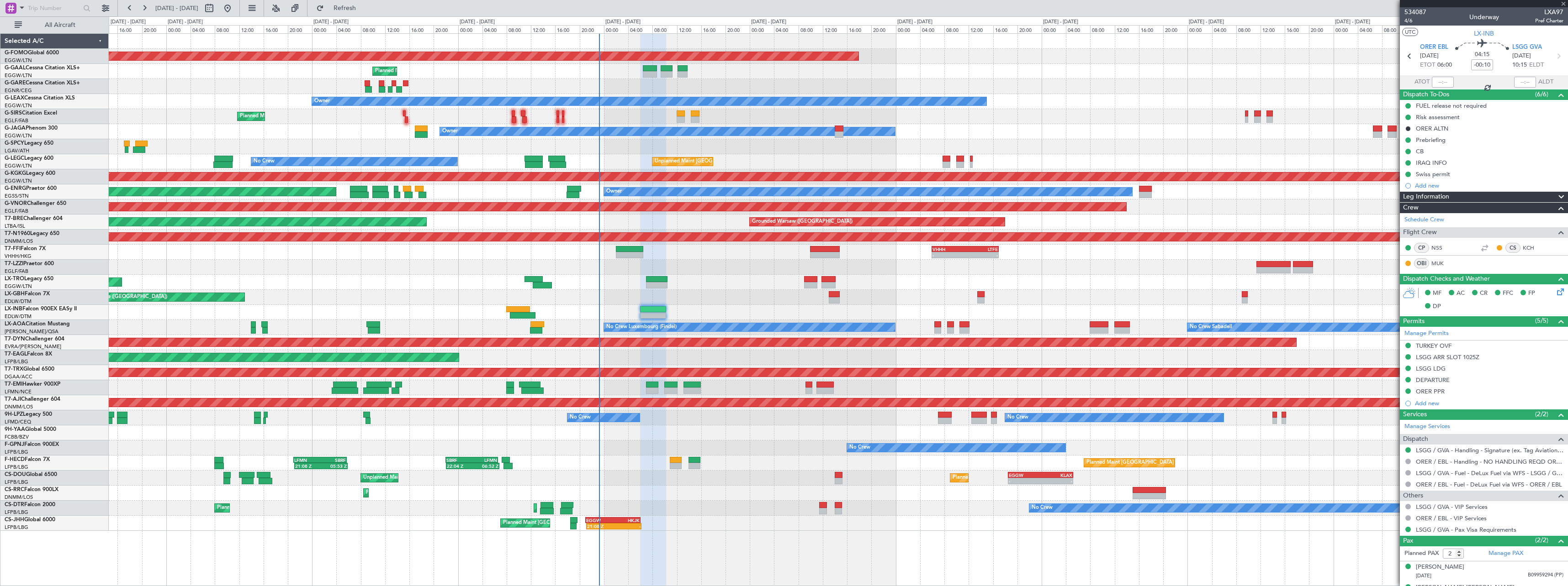
type input "+00:20"
type input "12"
